Goal: Find contact information: Find contact information

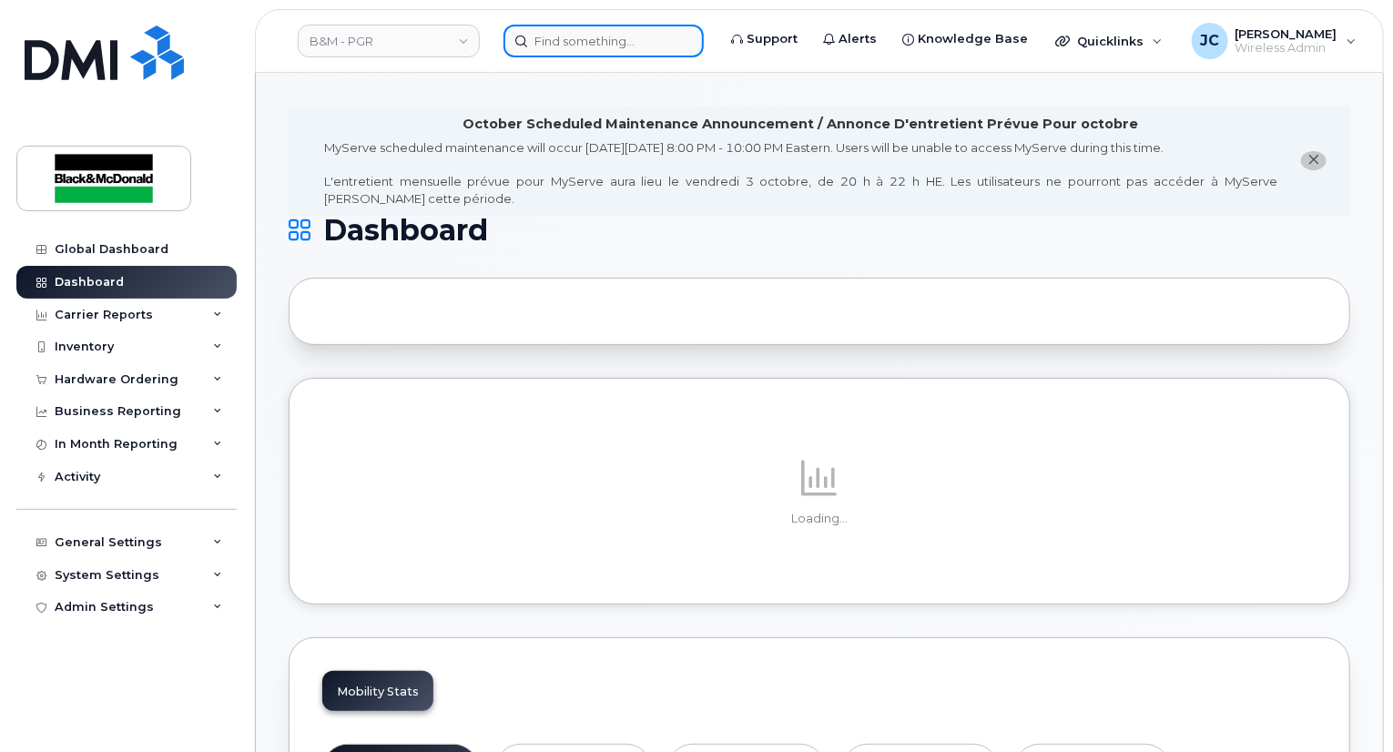
click at [554, 49] on input at bounding box center [604, 41] width 200 height 33
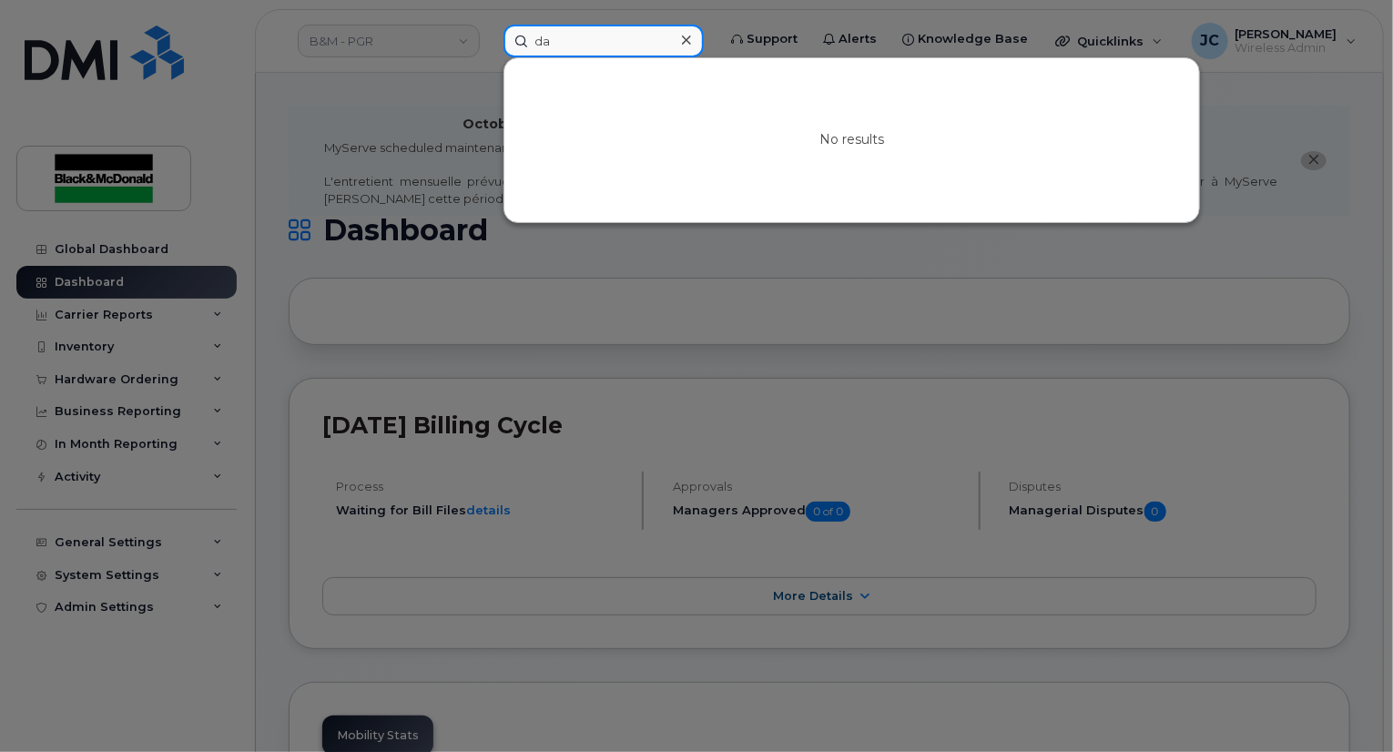
type input "d"
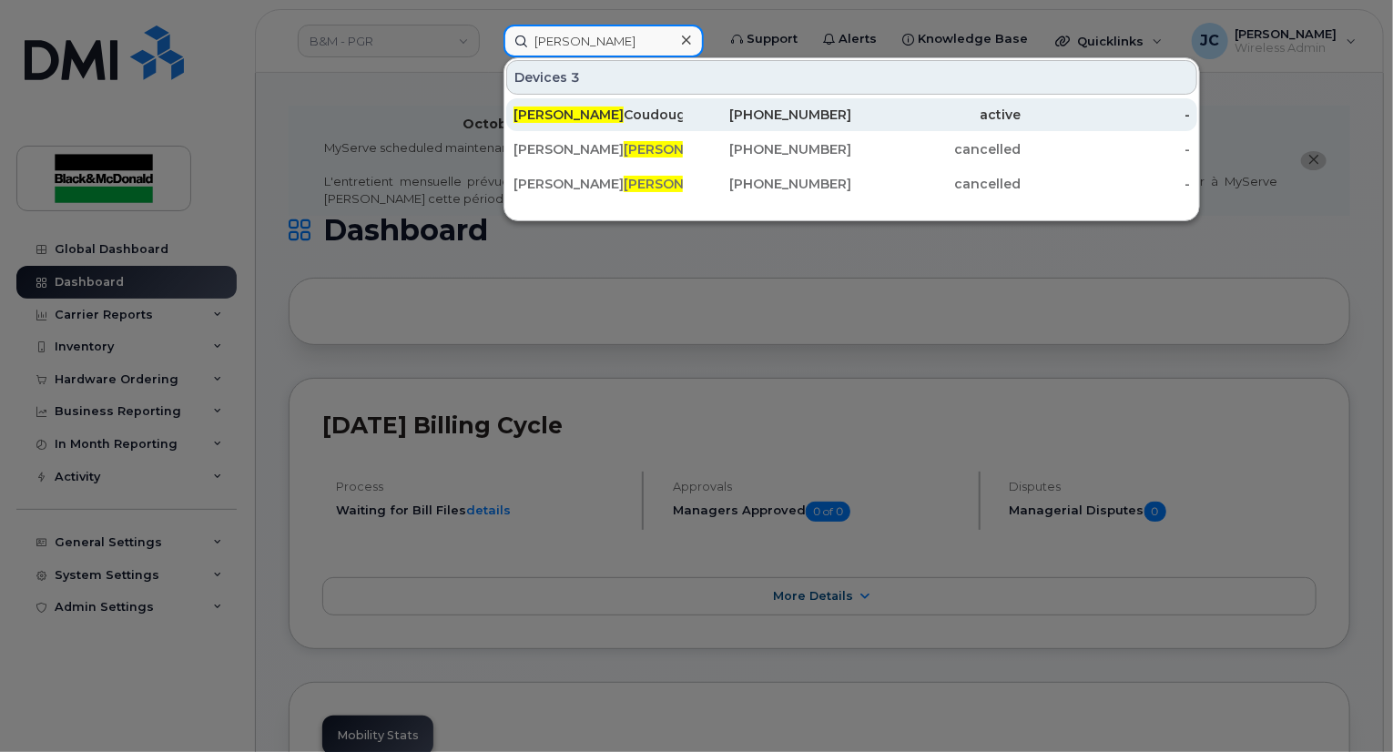
type input "earl"
click at [804, 120] on div "905-261-6979" at bounding box center [767, 115] width 169 height 18
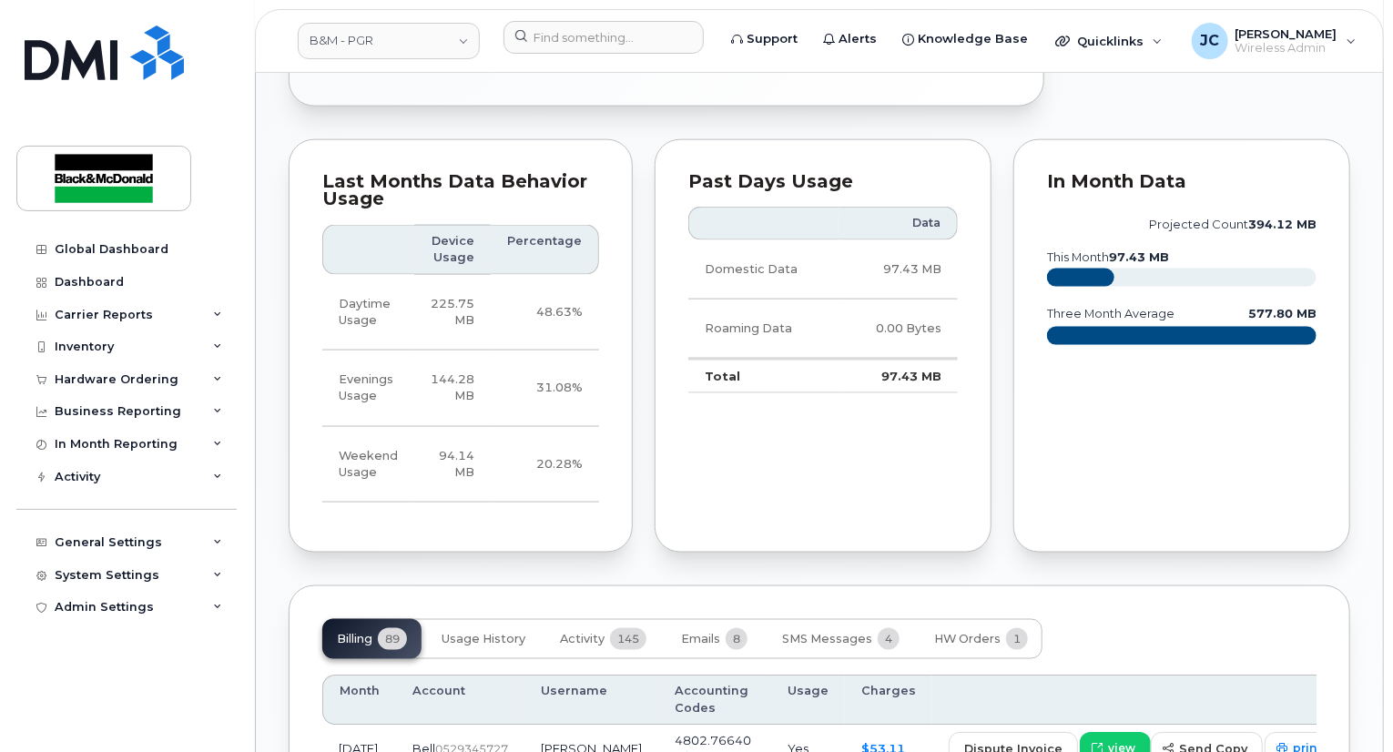
scroll to position [911, 0]
